Goal: Check status: Check status

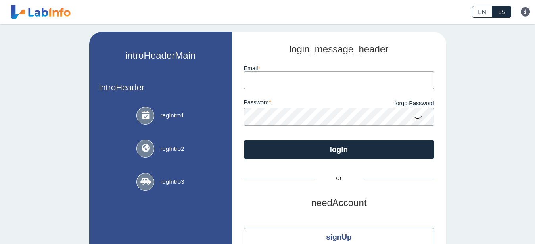
click at [265, 80] on input "email" at bounding box center [339, 80] width 190 height 18
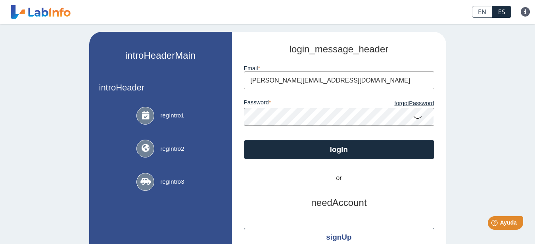
type input "maria@lacasadelaspuertas.com"
click at [414, 116] on icon at bounding box center [418, 116] width 10 height 15
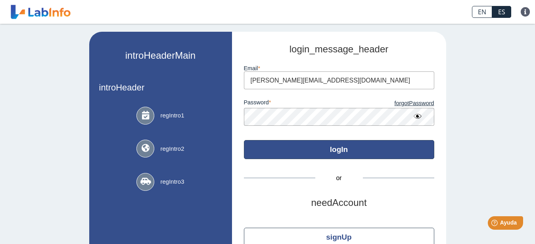
click at [343, 150] on button "logIn" at bounding box center [339, 149] width 190 height 19
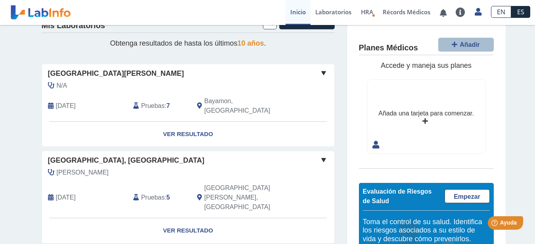
scroll to position [40, 0]
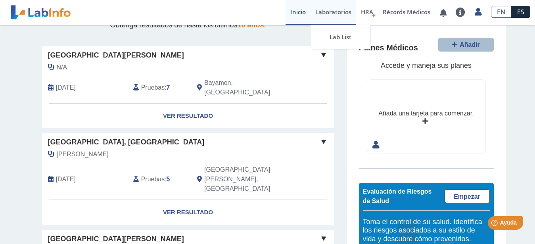
click at [327, 11] on link "Laboratorios" at bounding box center [333, 12] width 46 height 25
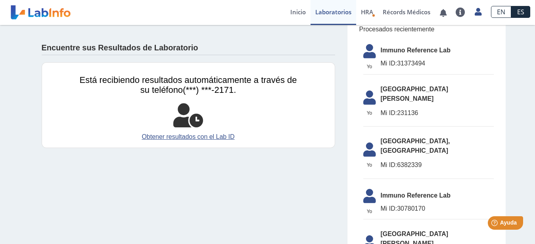
scroll to position [177, 0]
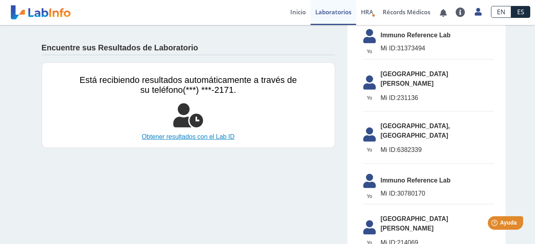
click at [211, 135] on link "Obtener resultados con el Lab ID" at bounding box center [188, 137] width 217 height 10
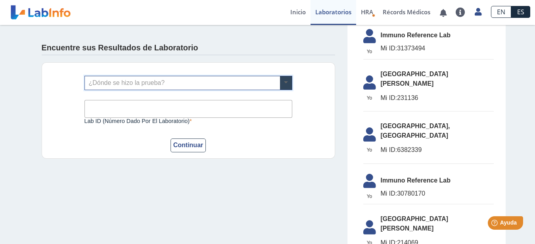
click at [281, 81] on span at bounding box center [286, 82] width 12 height 13
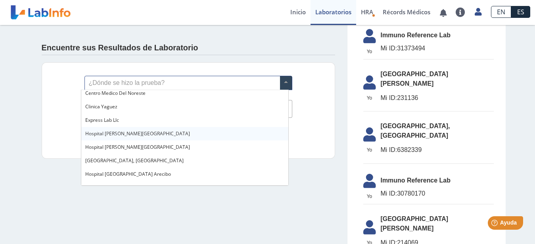
scroll to position [40, 0]
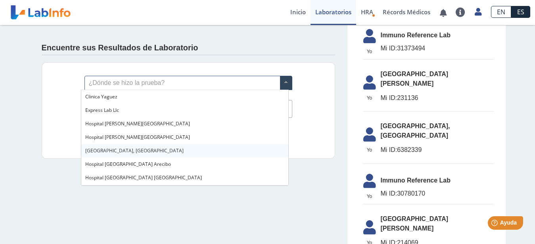
click at [132, 149] on span "[GEOGRAPHIC_DATA], [GEOGRAPHIC_DATA]" at bounding box center [134, 150] width 98 height 7
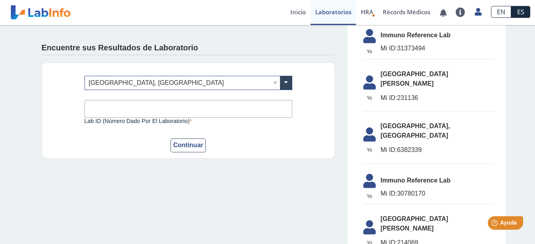
click at [131, 106] on input "Lab ID (número dado por el laboratorio)" at bounding box center [188, 109] width 208 height 18
type input "0300844984"
click at [183, 146] on button "Continuar" at bounding box center [188, 145] width 36 height 14
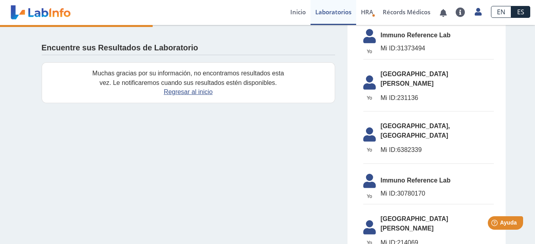
scroll to position [230, 0]
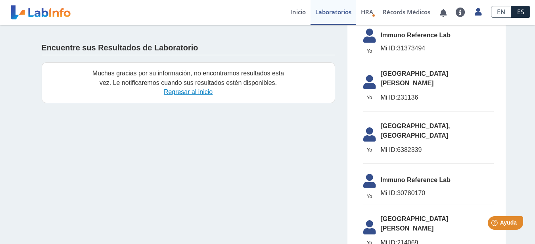
click at [190, 92] on link "Regresar al inicio" at bounding box center [188, 91] width 49 height 7
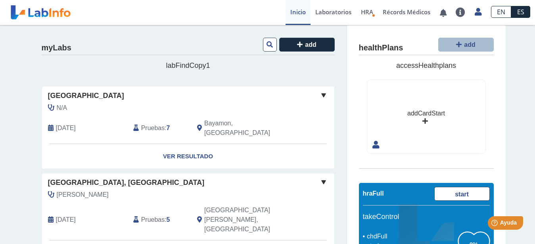
click at [294, 13] on link "Inicio" at bounding box center [297, 12] width 25 height 25
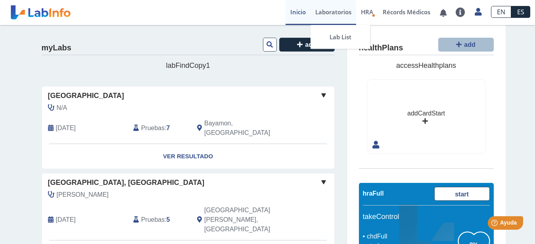
click at [325, 12] on link "Laboratorios" at bounding box center [333, 12] width 46 height 25
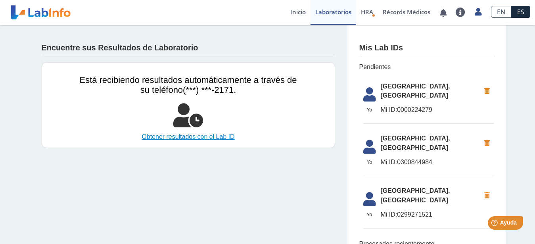
click at [213, 137] on link "Obtener resultados con el Lab ID" at bounding box center [188, 137] width 217 height 10
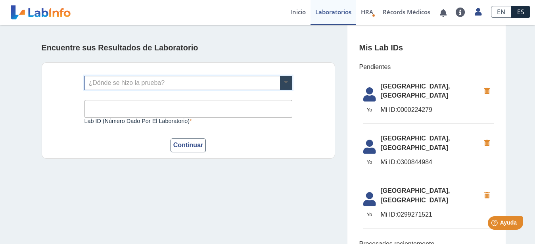
click at [280, 82] on span at bounding box center [286, 82] width 12 height 13
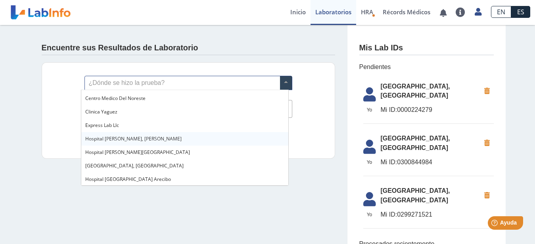
scroll to position [40, 0]
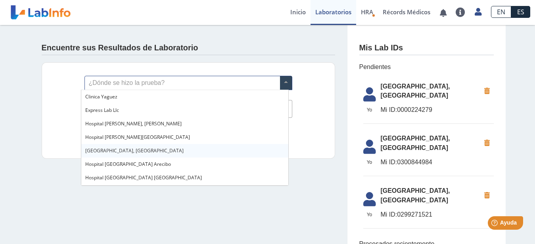
click at [130, 150] on span "[GEOGRAPHIC_DATA], [GEOGRAPHIC_DATA]" at bounding box center [134, 150] width 98 height 7
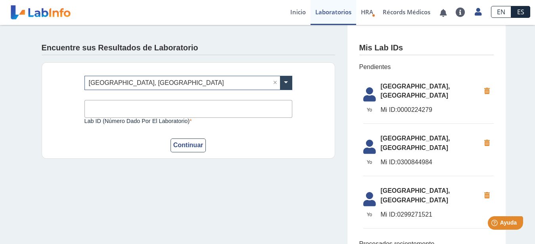
click at [137, 107] on input "Lab ID (número dado por el laboratorio)" at bounding box center [188, 109] width 208 height 18
type input "0300844979"
click at [183, 144] on button "Continuar" at bounding box center [188, 145] width 36 height 14
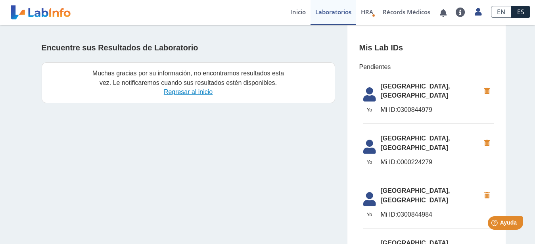
click at [193, 92] on link "Regresar al inicio" at bounding box center [188, 91] width 49 height 7
